Goal: Task Accomplishment & Management: Use online tool/utility

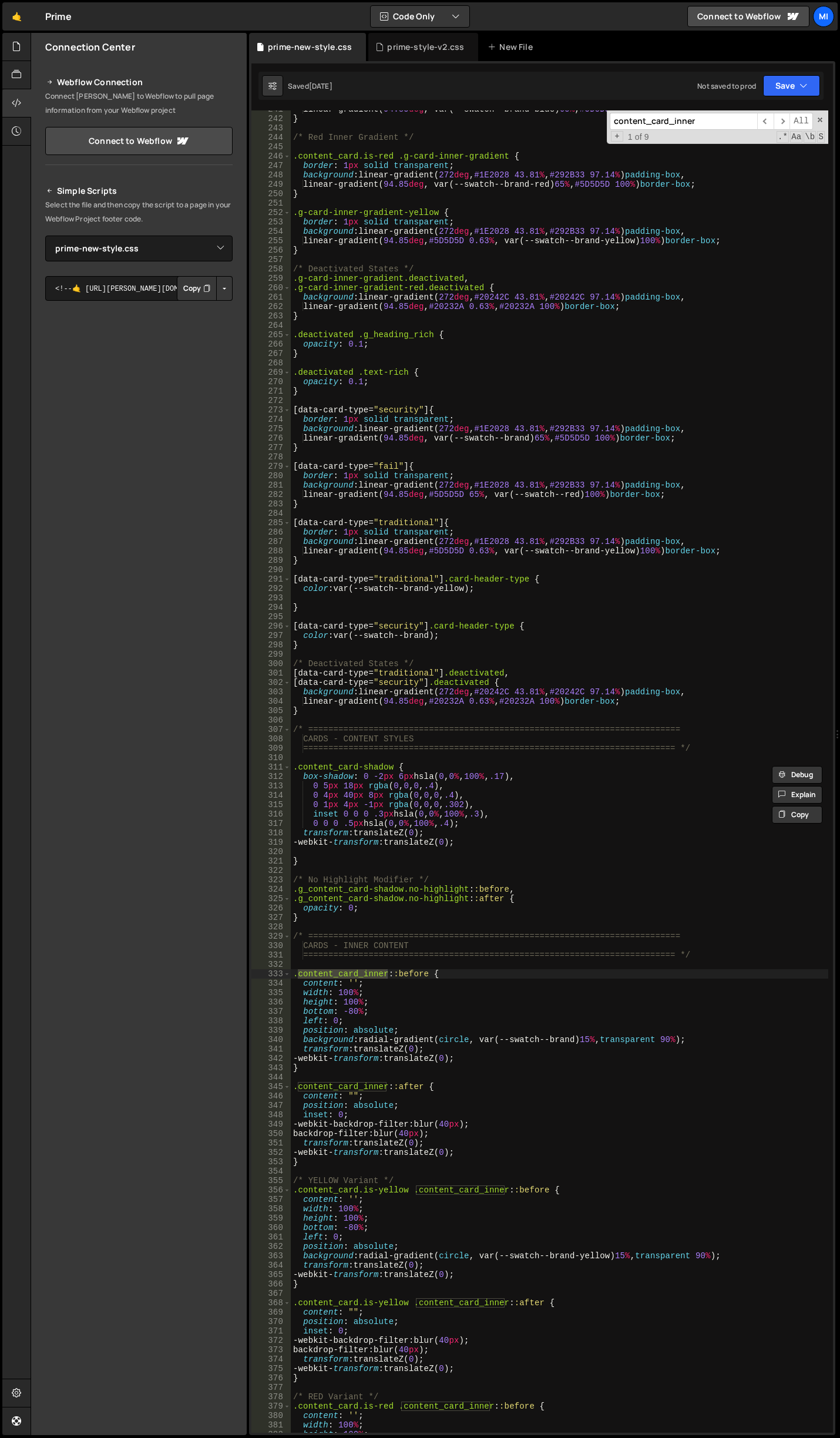
select select "46545"
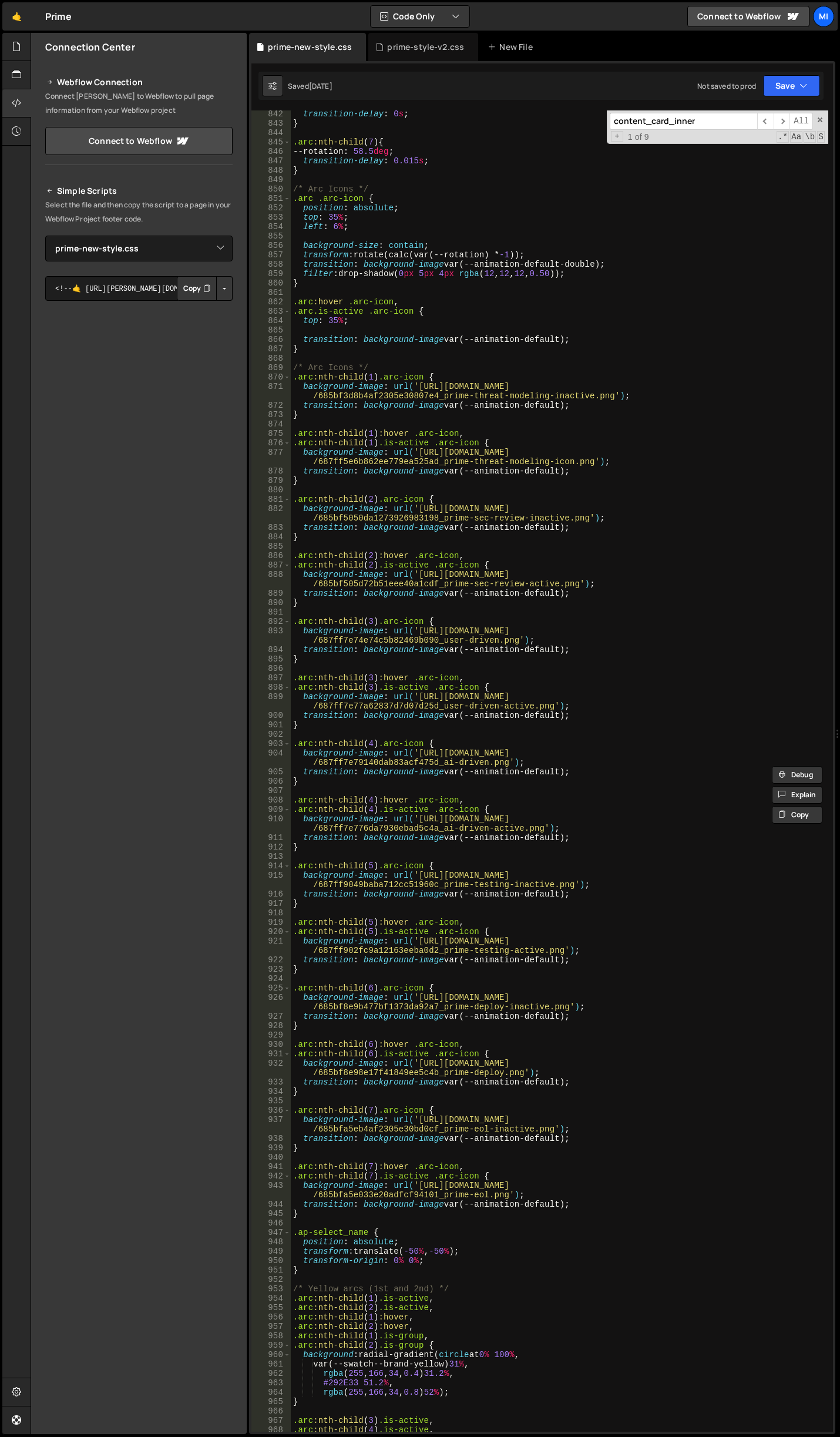
scroll to position [8385, 0]
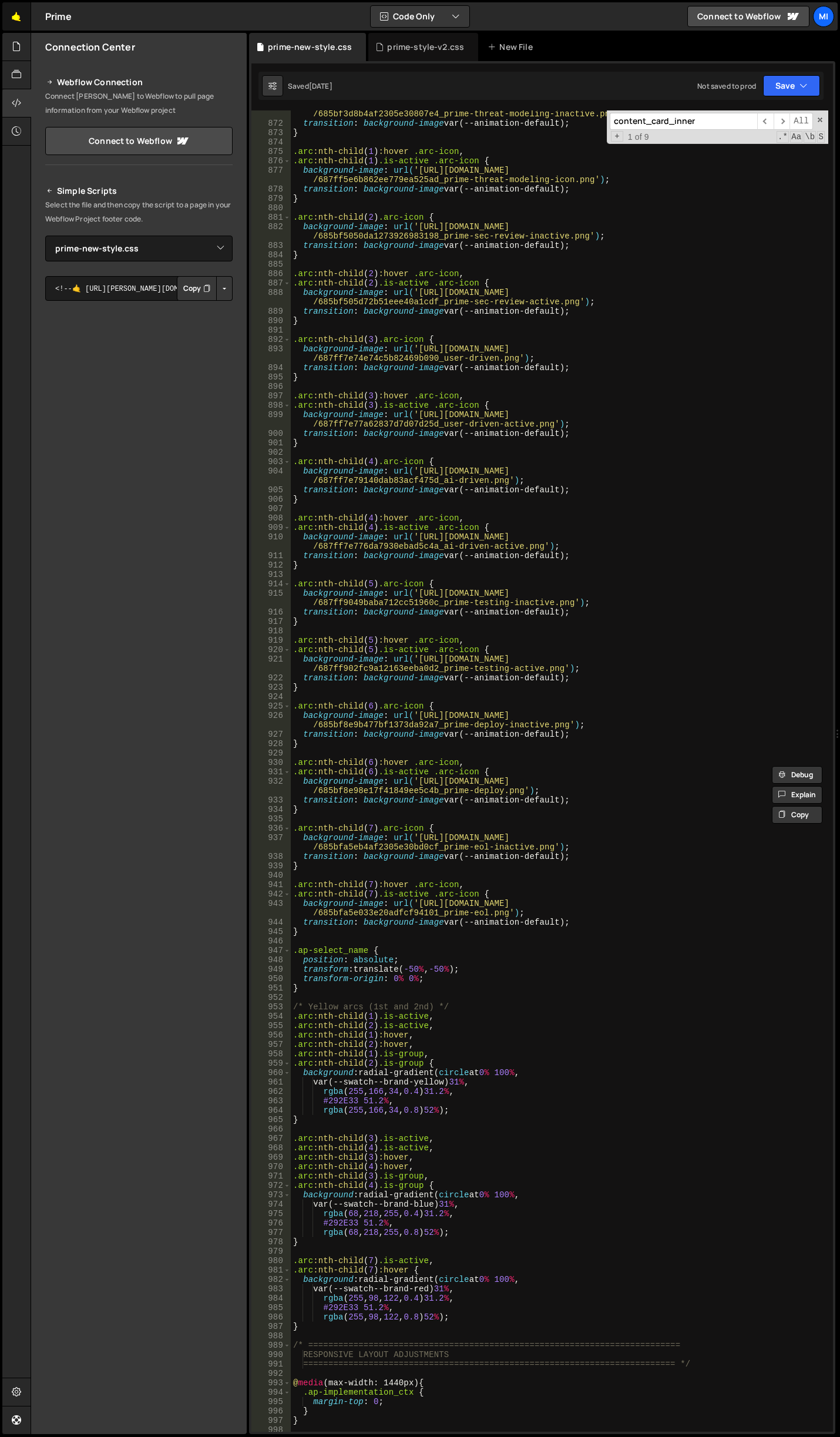
click at [22, 21] on link "🤙" at bounding box center [17, 17] width 29 height 28
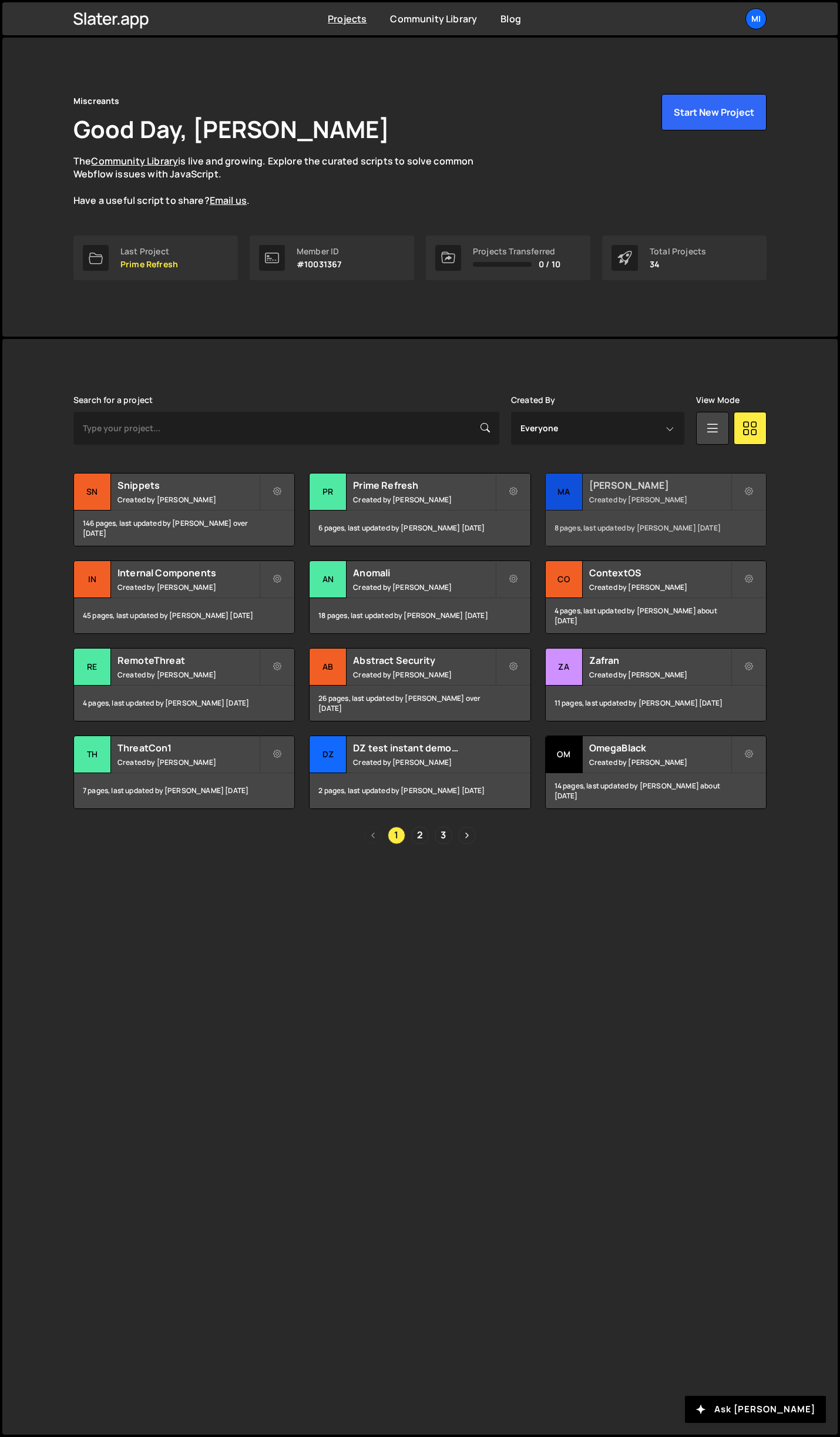
click at [677, 486] on h2 "[PERSON_NAME]" at bounding box center [660, 485] width 142 height 13
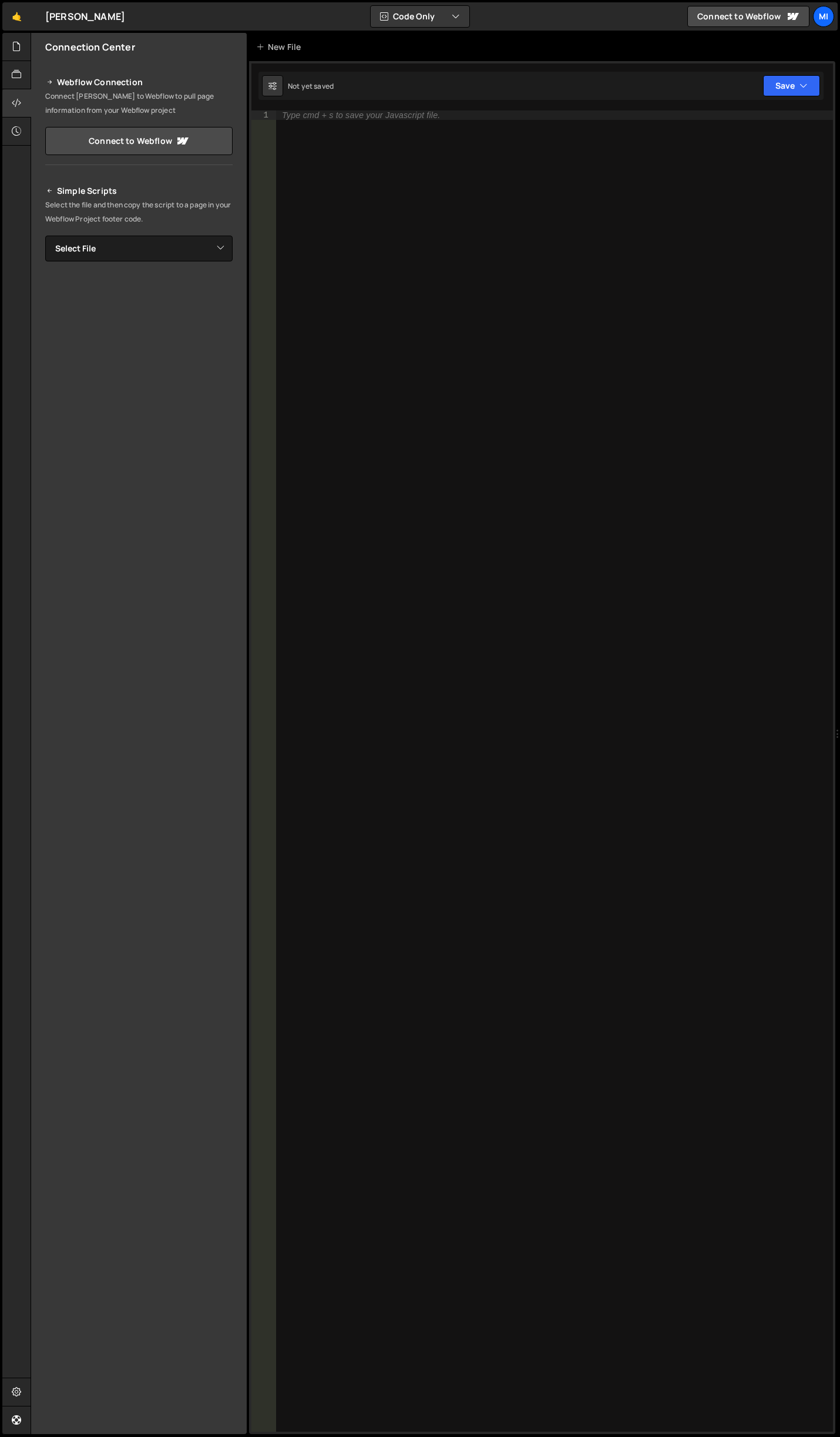
click at [31, 41] on div "Connection Center" at bounding box center [138, 47] width 216 height 28
click at [22, 41] on div at bounding box center [17, 47] width 29 height 28
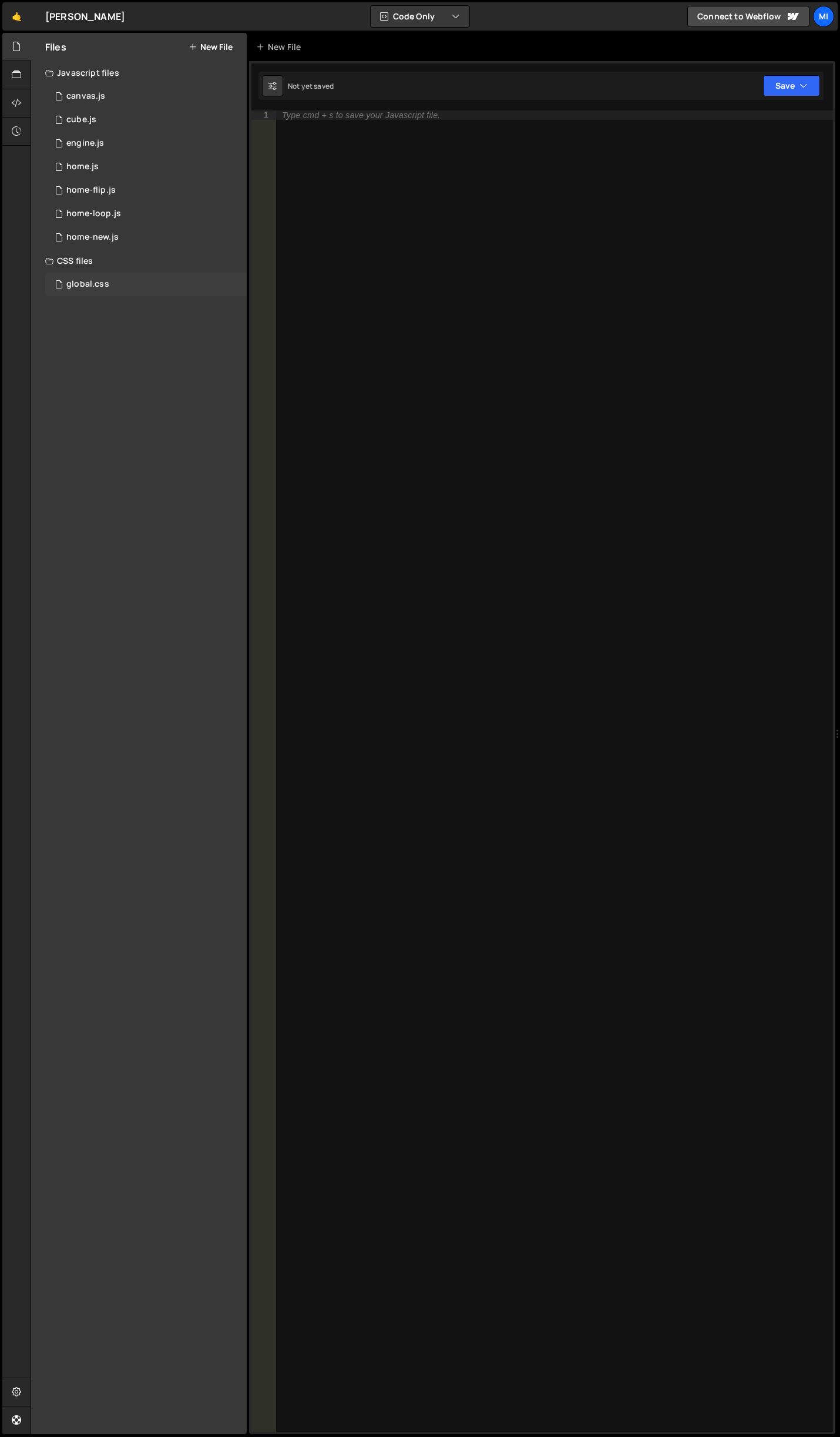
click at [80, 286] on div "global.css" at bounding box center [87, 284] width 43 height 11
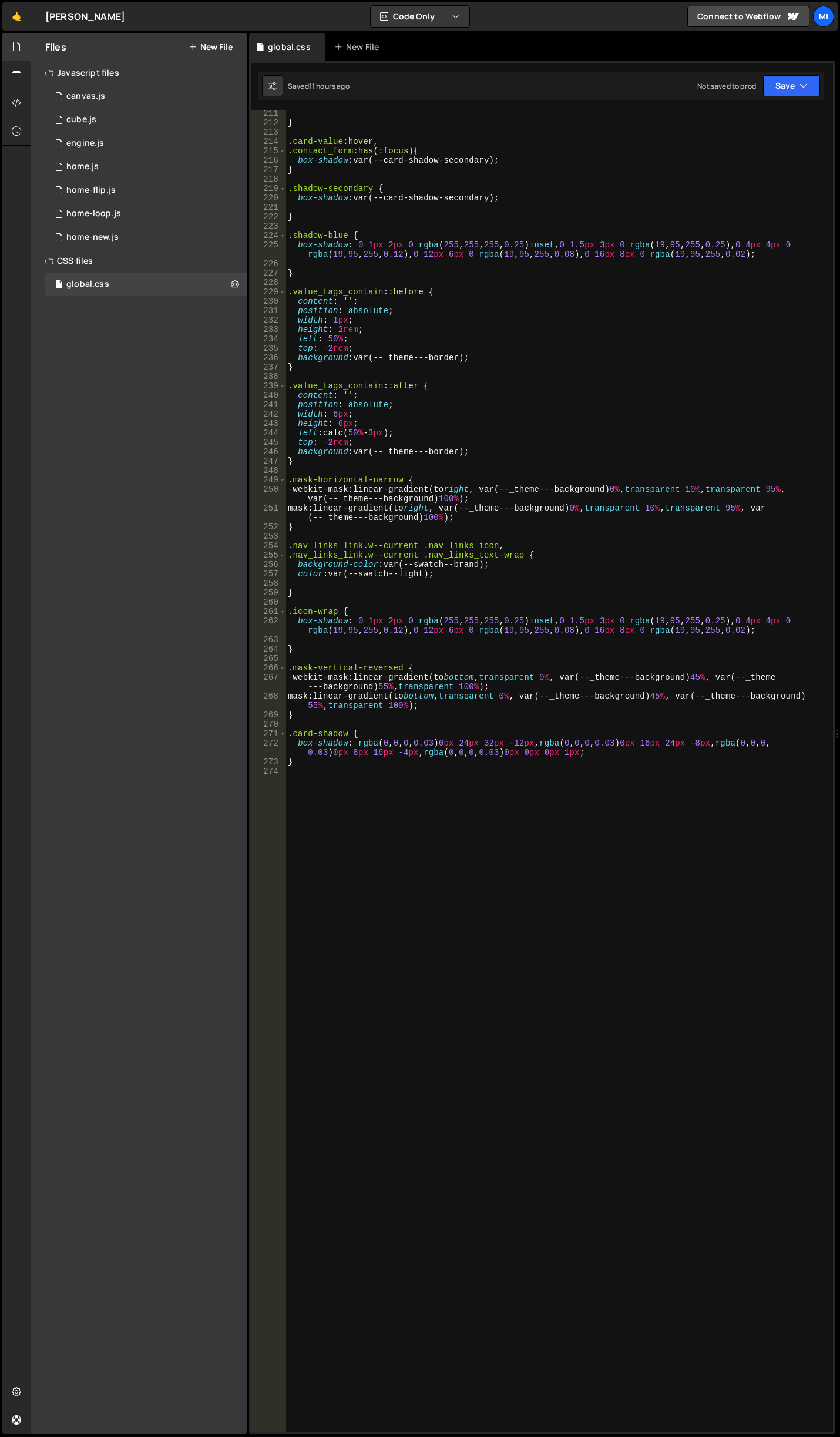
scroll to position [2004, 0]
click at [517, 942] on div "} .card-value :hover , .contact_form :has ( :focus ) { box-shadow : var(--card-…" at bounding box center [557, 779] width 543 height 1340
paste textarea "swiper-slide"
type textarea ".swiper-slide.is-active ."
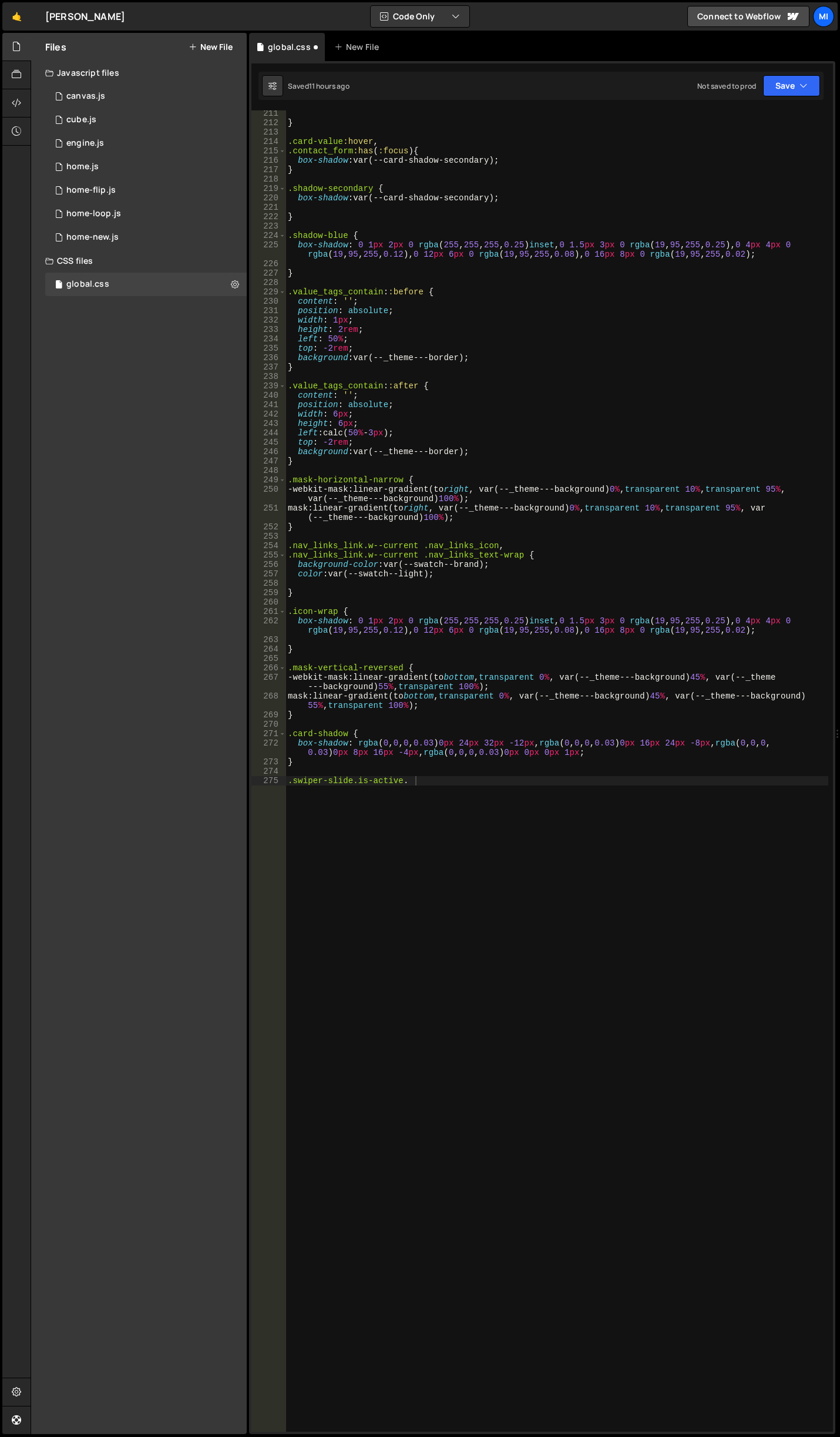
click at [494, 891] on div "} .card-value :hover , .contact_form :has ( :focus ) { box-shadow : var(--card-…" at bounding box center [557, 779] width 543 height 1340
click at [469, 773] on div "} .card-value :hover , .contact_form :has ( :focus ) { box-shadow : var(--card-…" at bounding box center [557, 779] width 543 height 1340
click at [465, 792] on div "} .card-value :hover , .contact_form :has ( :focus ) { box-shadow : var(--card-…" at bounding box center [557, 779] width 543 height 1340
click at [428, 786] on div "} .card-value :hover , .contact_form :has ( :focus ) { box-shadow : var(--card-…" at bounding box center [557, 779] width 543 height 1340
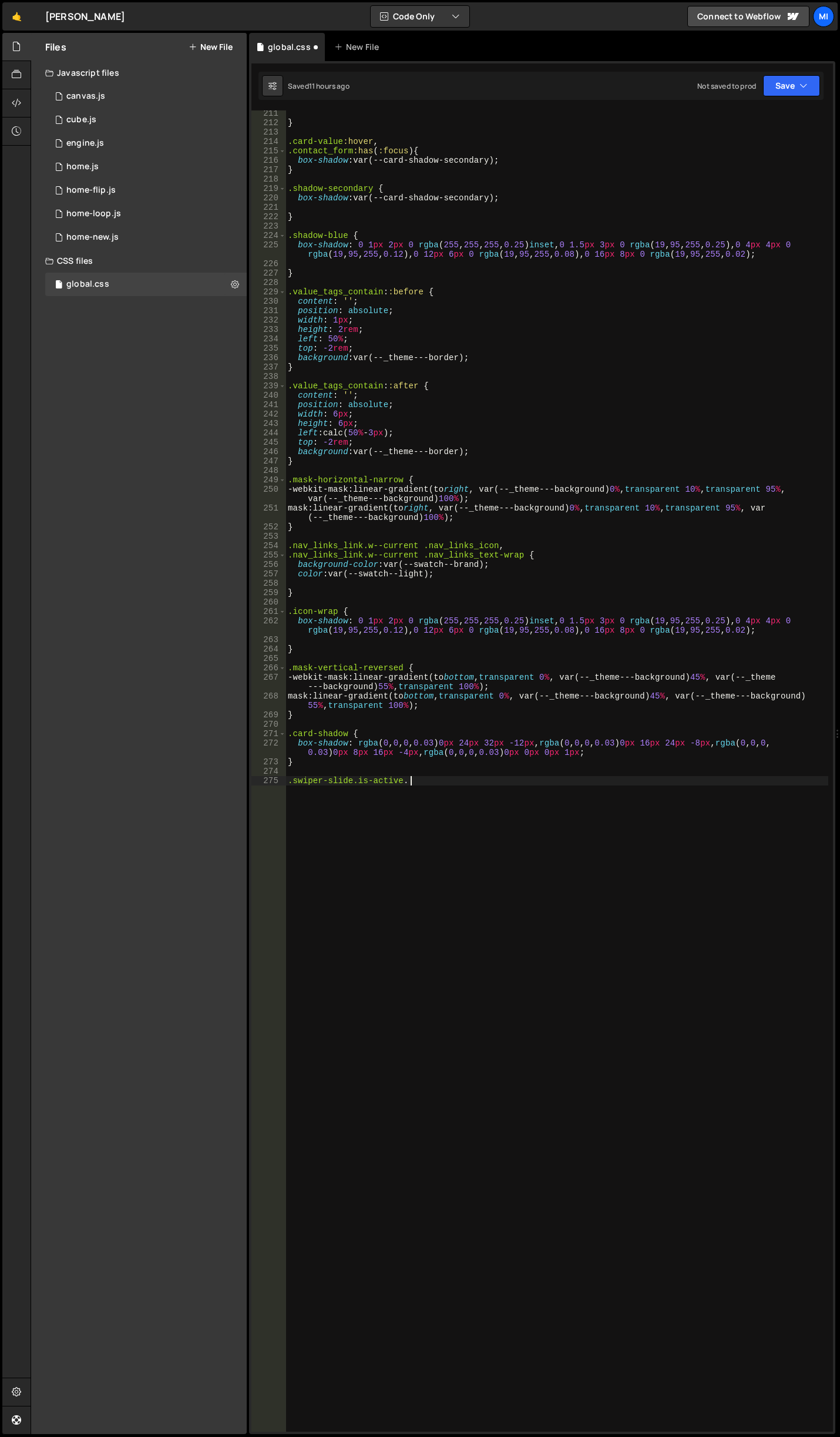
paste textarea "values-card"
type textarea ".swiper-slide.is-active .values-card {}"
type textarea "background: var(--swatch--light);"
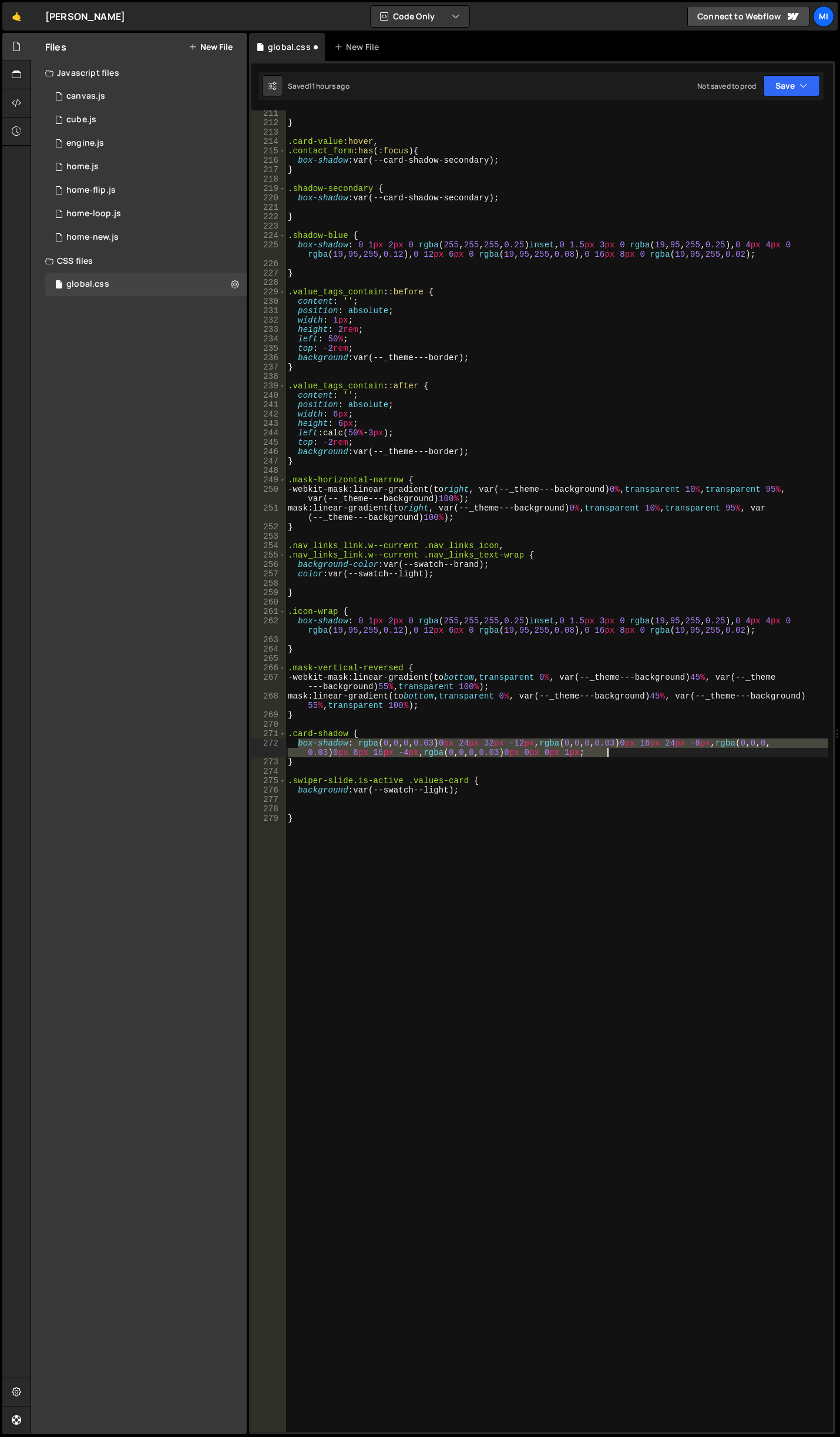
drag, startPoint x: 297, startPoint y: 745, endPoint x: 632, endPoint y: 755, distance: 335.1
click at [632, 755] on div "} .card-value :hover , .contact_form :has ( :focus ) { box-shadow : var(--card-…" at bounding box center [557, 779] width 543 height 1340
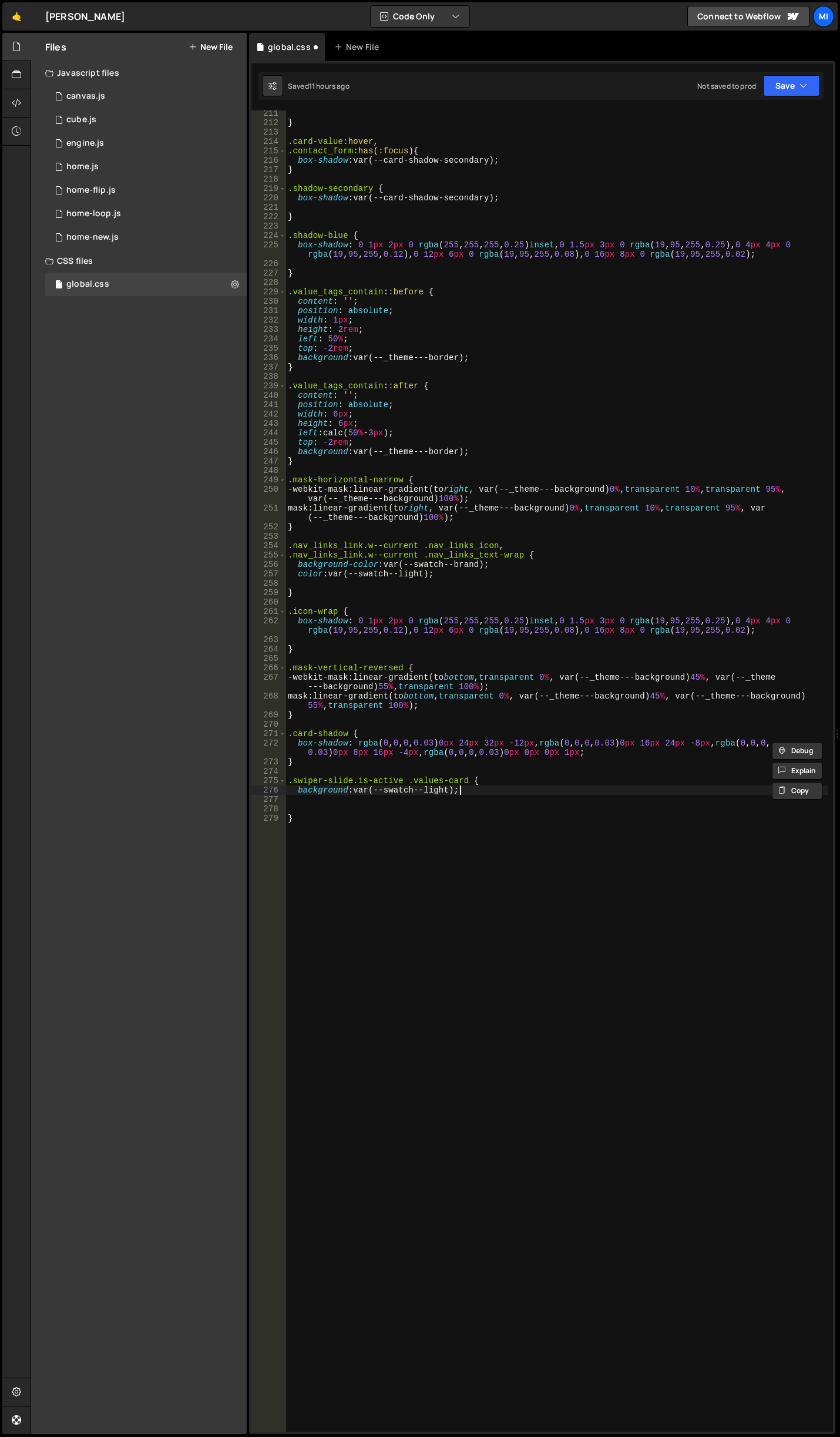
click at [521, 792] on div "} .card-value :hover , .contact_form :has ( :focus ) { box-shadow : var(--card-…" at bounding box center [557, 779] width 543 height 1340
type textarea "background: var(--swatch--light);"
click at [520, 806] on div "} .card-value :hover , .contact_form :has ( :focus ) { box-shadow : var(--card-…" at bounding box center [557, 779] width 543 height 1340
paste textarea "box-shadow: rgba(0, 0, 0, 0.03) 0px 24px 32px -12px, rgba(0, 0, 0, 0.03) 0px 16…"
drag, startPoint x: 405, startPoint y: 782, endPoint x: 467, endPoint y: 782, distance: 62.0
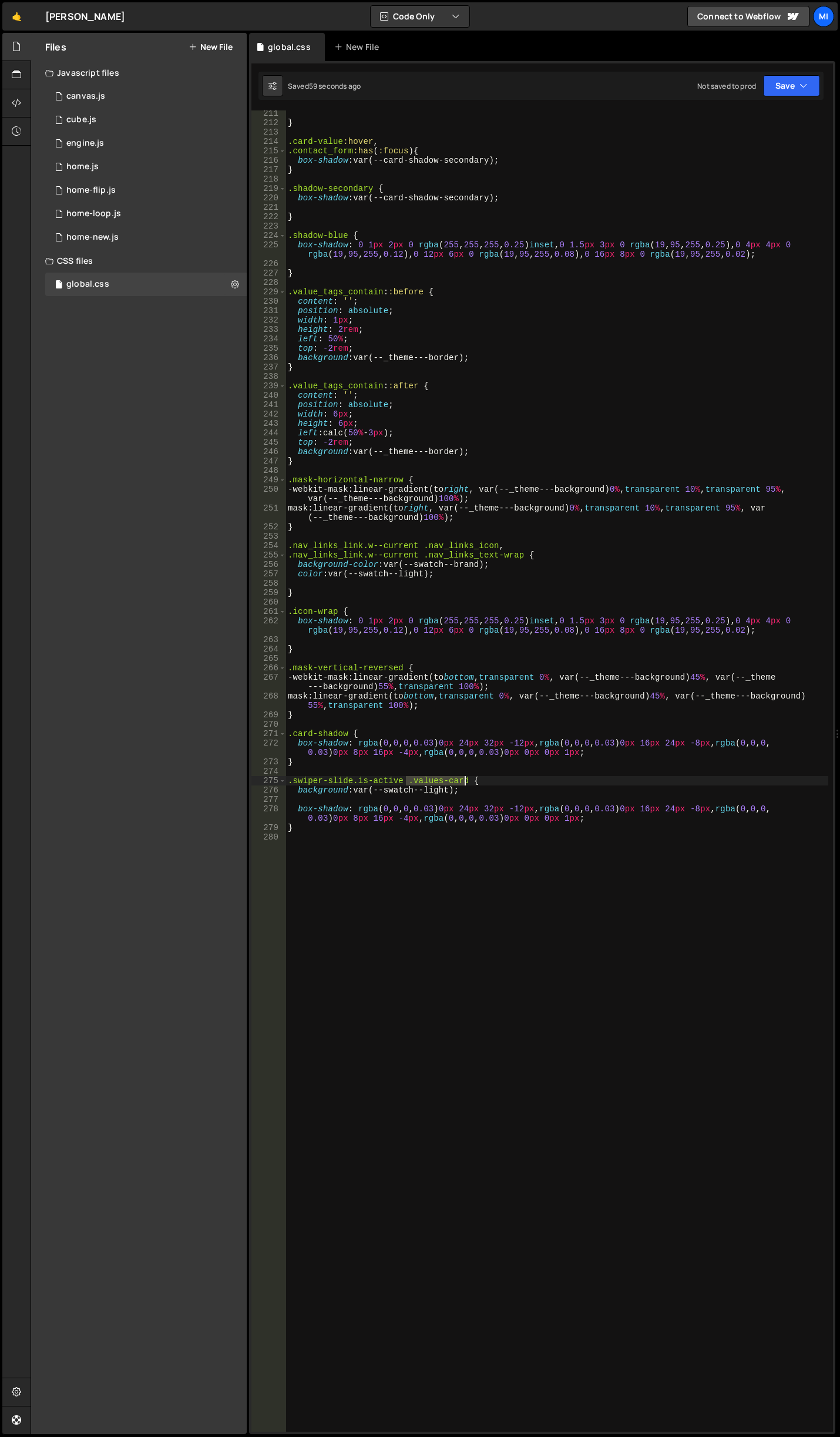
click at [467, 782] on div "} .card-value :hover , .contact_form :has ( :focus ) { box-shadow : var(--card-…" at bounding box center [557, 779] width 543 height 1340
type textarea ".swiper-slide.is-active .values-card {"
click at [361, 767] on div "} .card-value :hover , .contact_form :has ( :focus ) { box-shadow : var(--card-…" at bounding box center [557, 779] width 543 height 1340
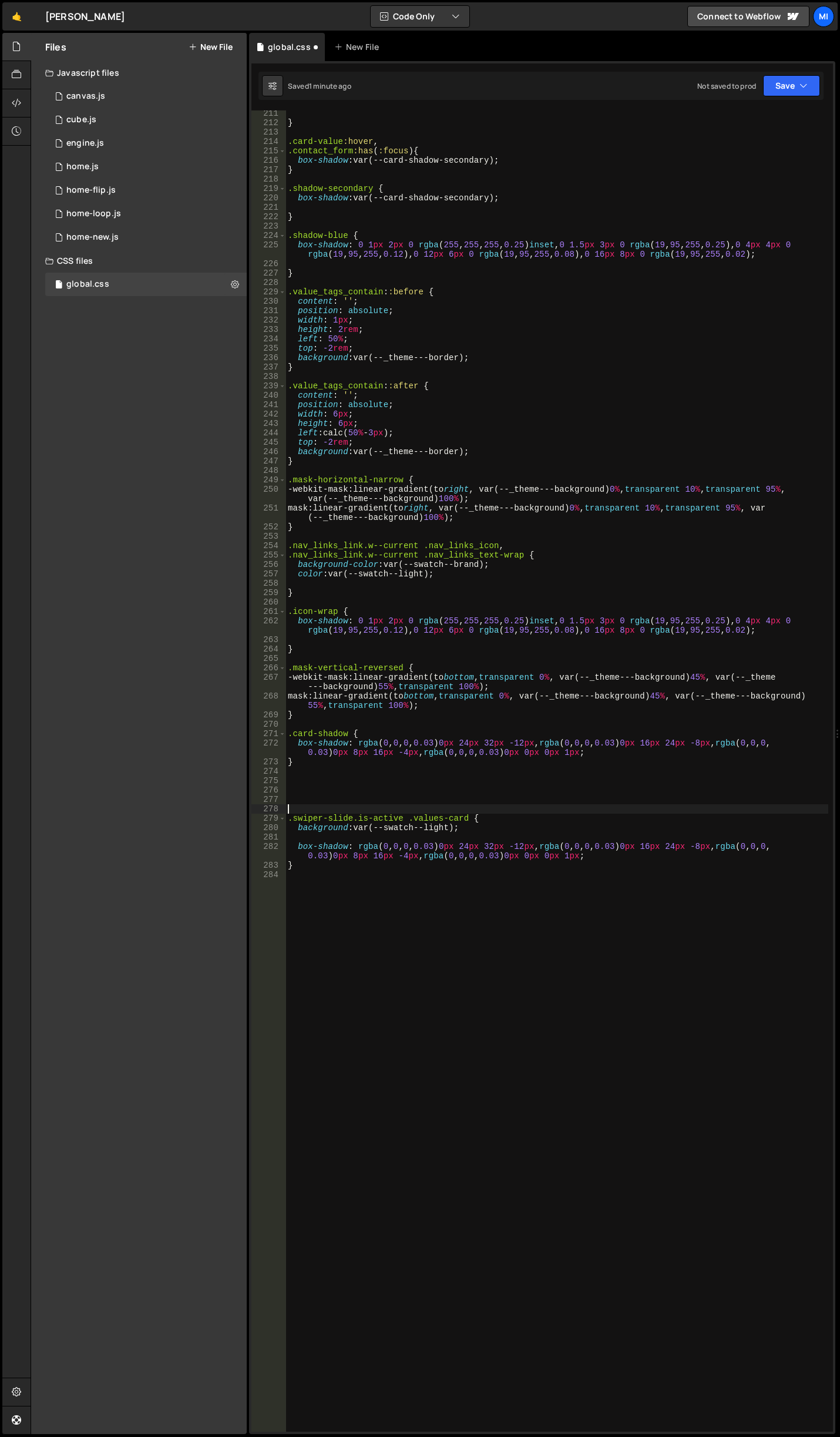
click at [347, 787] on div "} .card-value :hover , .contact_form :has ( :focus ) { box-shadow : var(--card-…" at bounding box center [557, 779] width 543 height 1340
paste textarea ".values-card"
type textarea ".values-card {}"
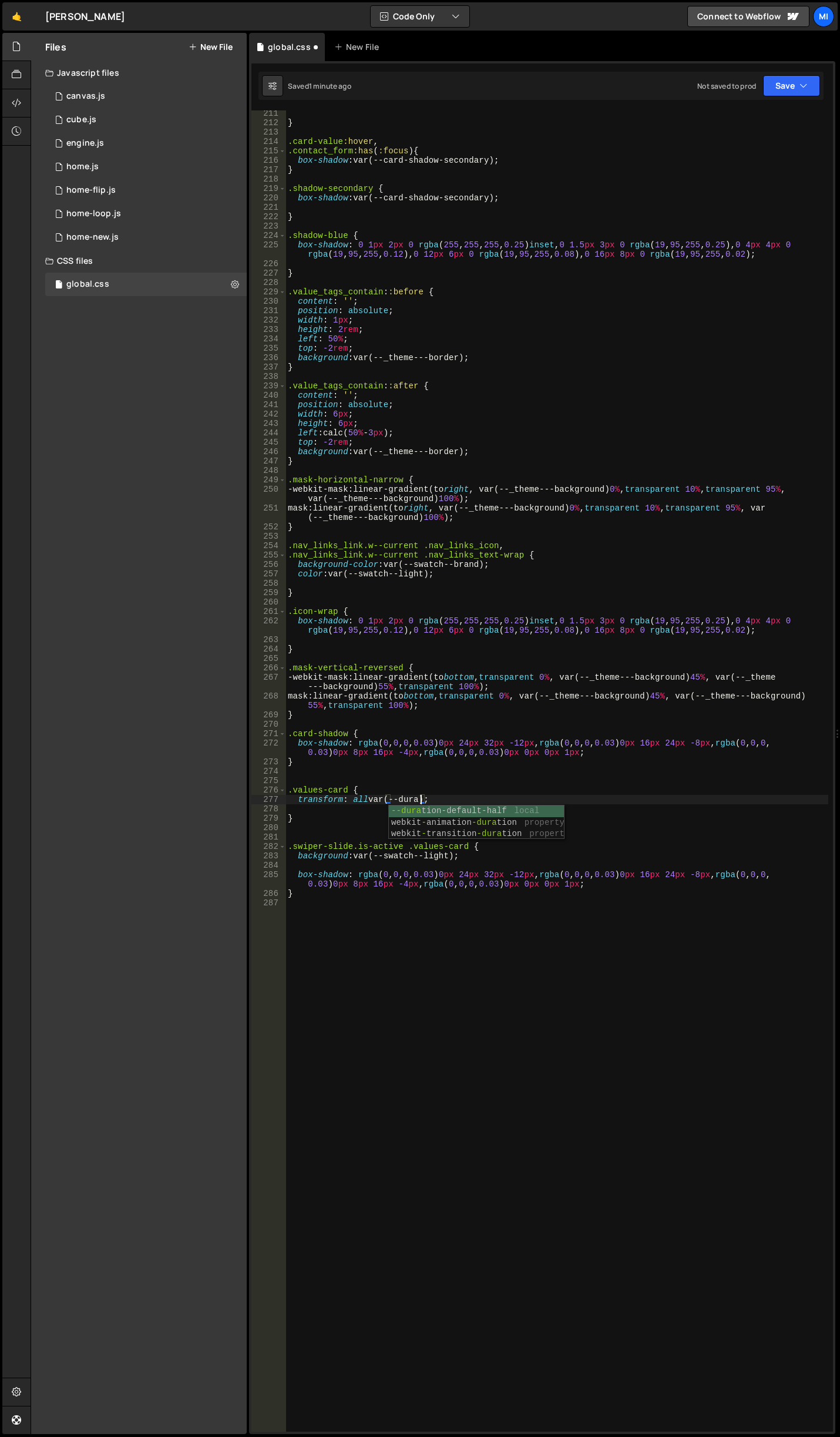
scroll to position [0, 10]
type textarea "transform: all var(--animation-default-half);"
